Goal: Task Accomplishment & Management: Use online tool/utility

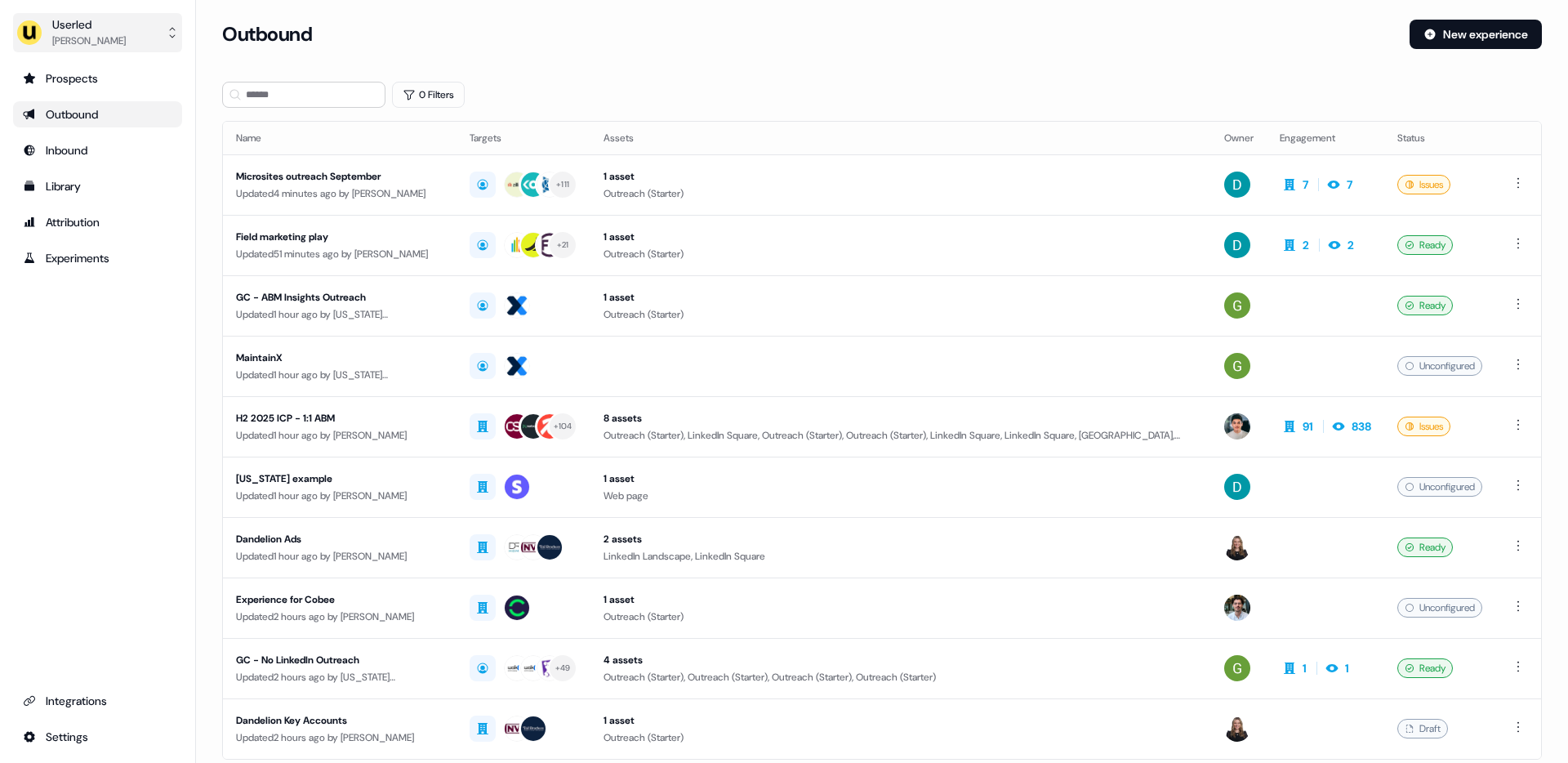
click at [106, 38] on div "[PERSON_NAME]" at bounding box center [89, 41] width 73 height 16
click at [114, 78] on div "Impersonate (Admin)" at bounding box center [98, 77] width 156 height 29
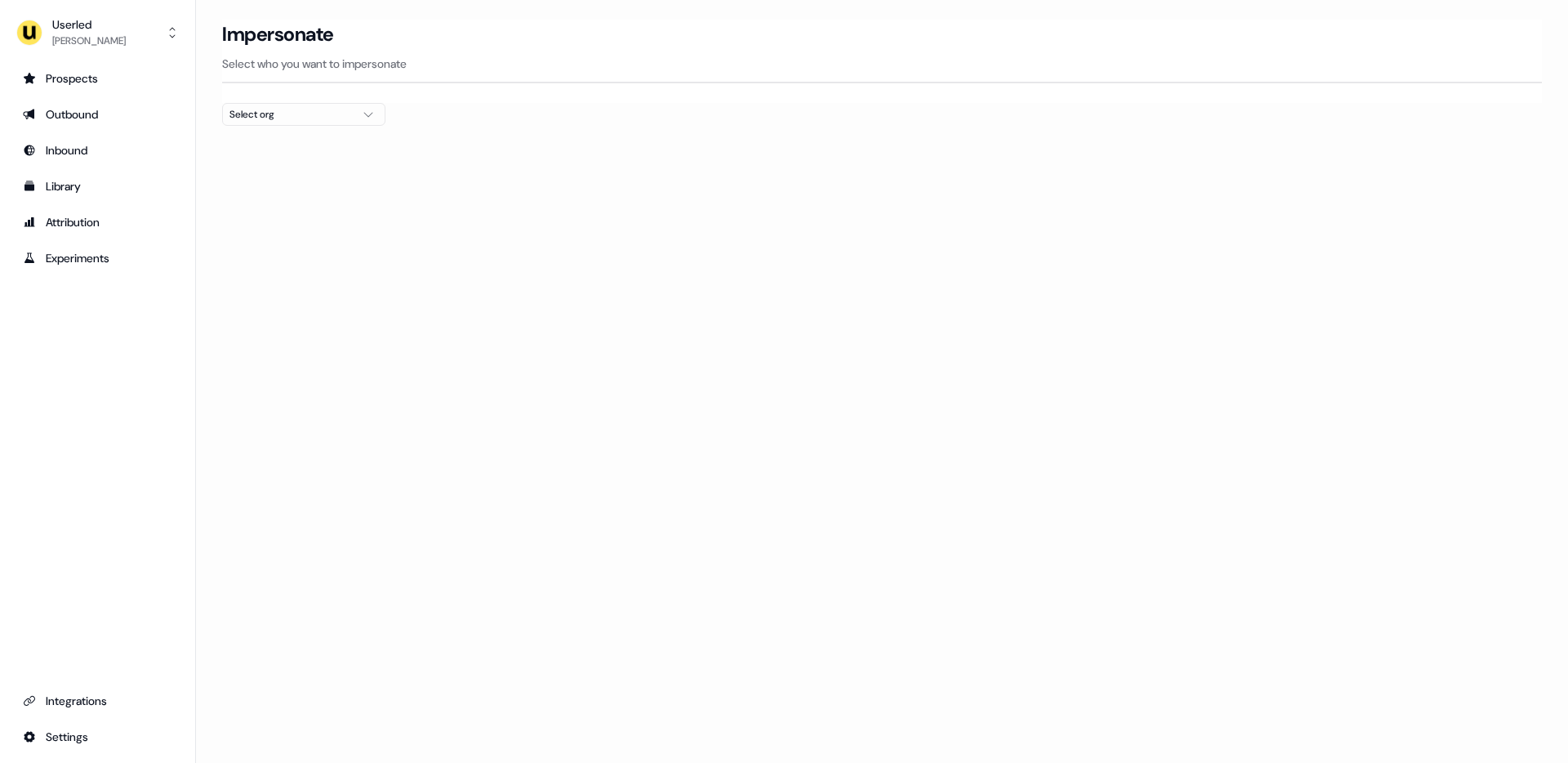
click at [283, 122] on div "Select org" at bounding box center [291, 114] width 123 height 16
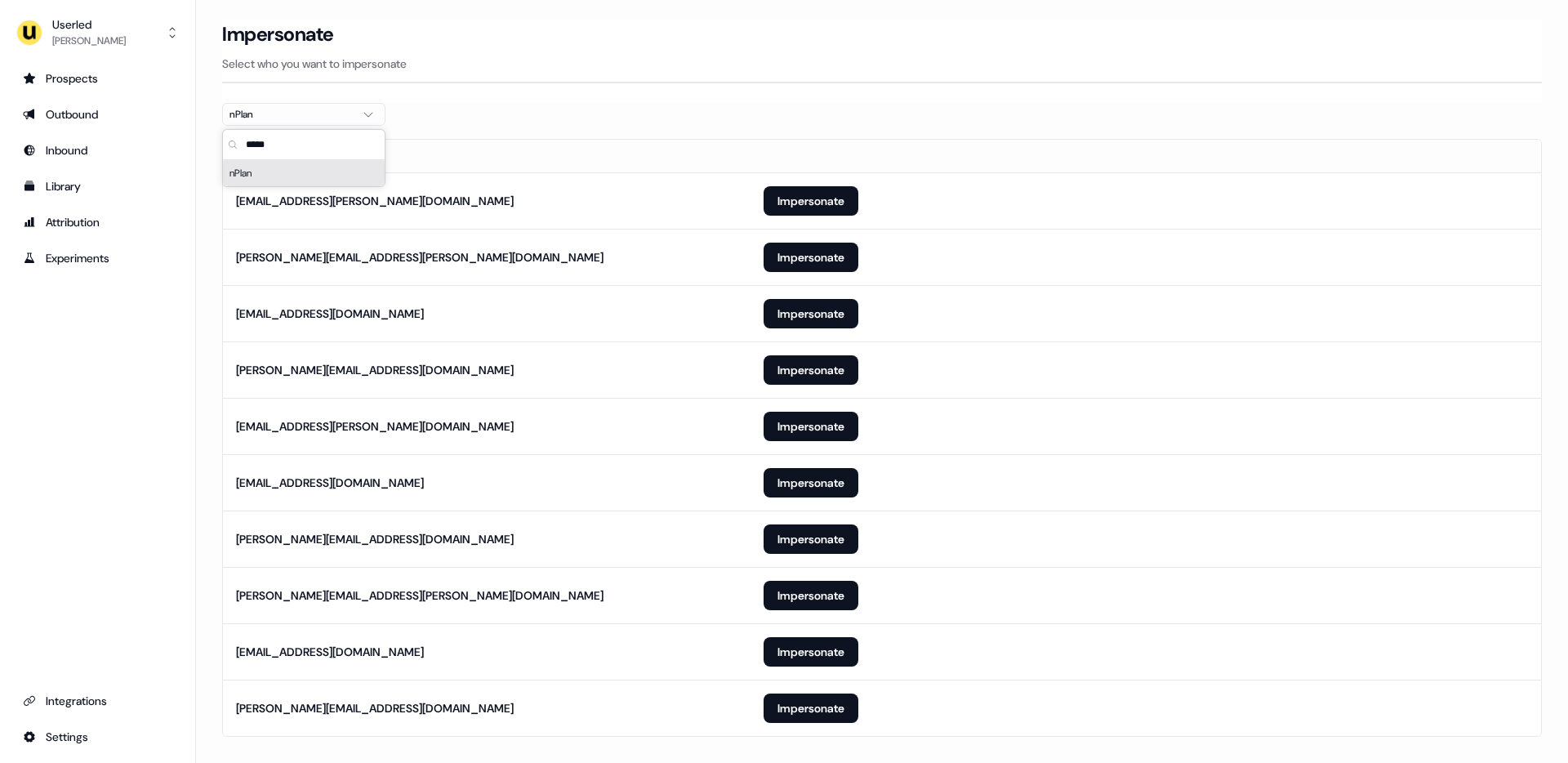
type input "*****"
click at [502, 126] on div at bounding box center [882, 132] width 1320 height 13
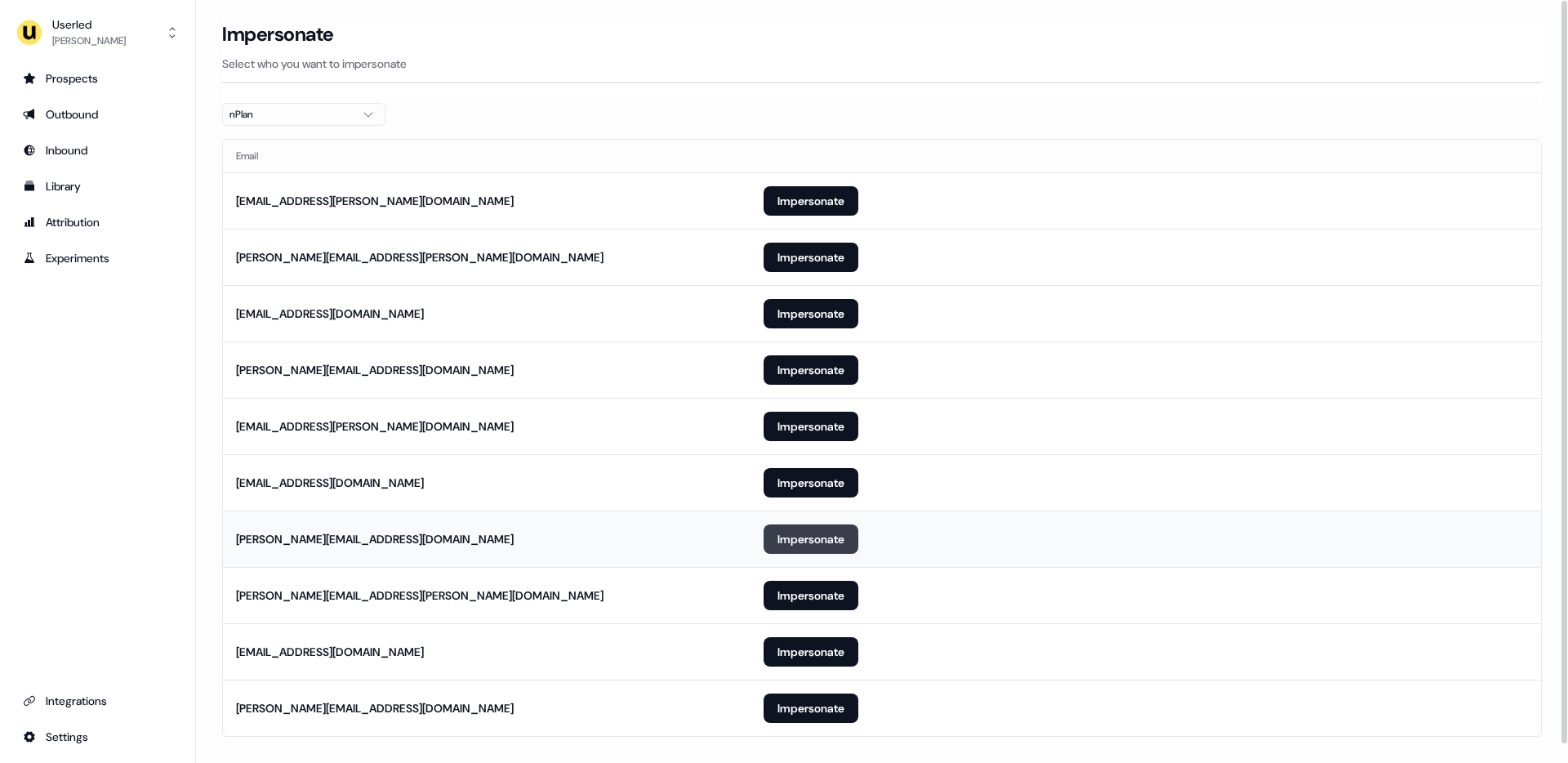
scroll to position [20, 0]
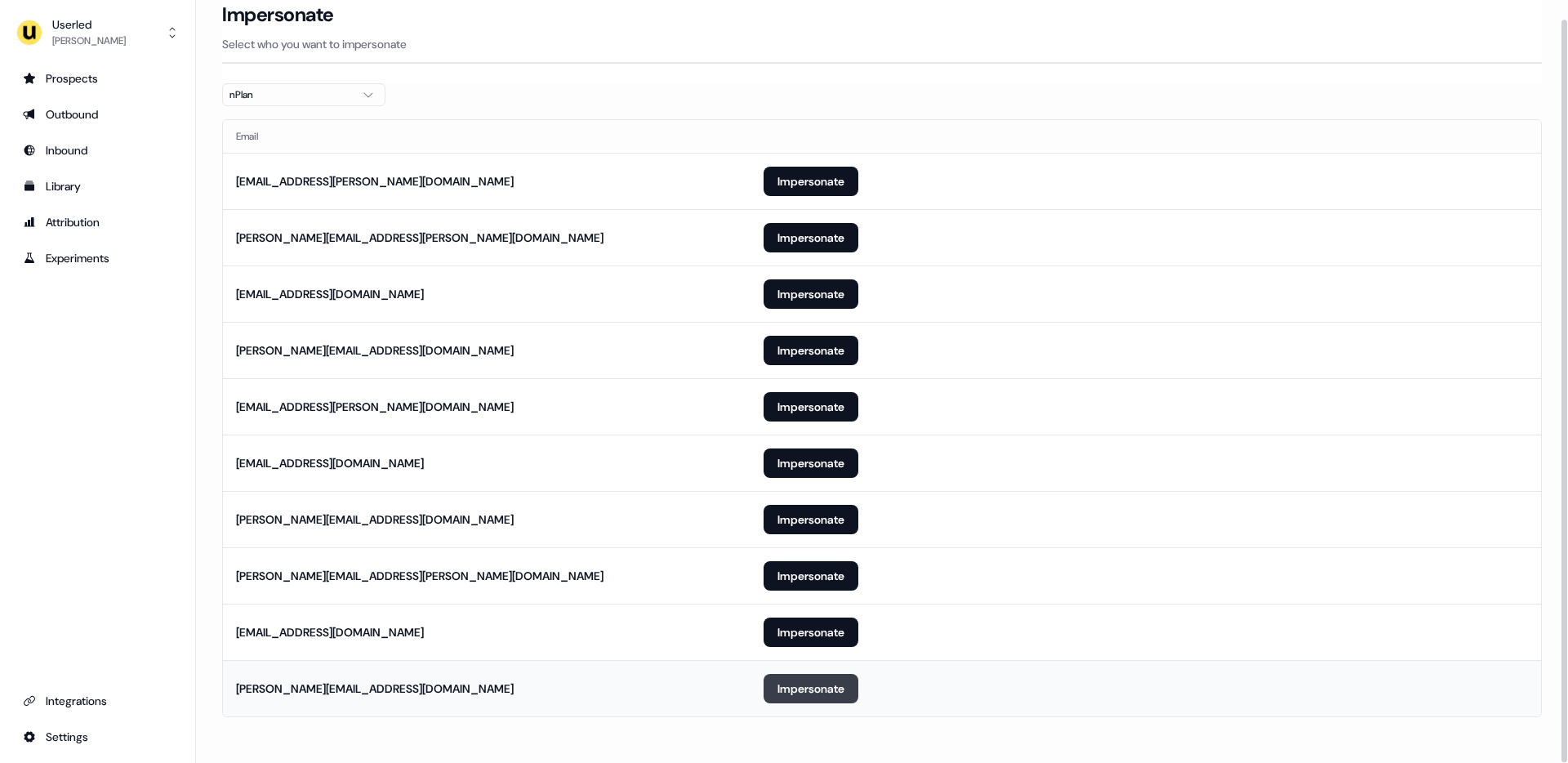
click at [846, 696] on button "Impersonate" at bounding box center [811, 689] width 95 height 29
